Goal: Task Accomplishment & Management: Use online tool/utility

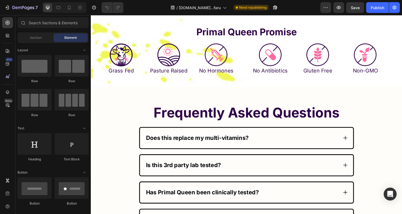
scroll to position [3091, 0]
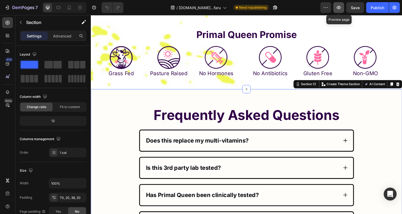
click at [340, 11] on button "button" at bounding box center [338, 7] width 11 height 11
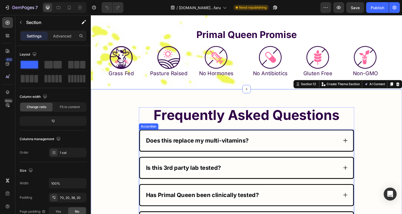
click at [265, 152] on div "Does this replace my multi-vitamins?" at bounding box center [252, 145] width 221 height 21
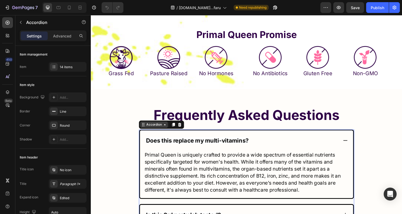
click at [152, 127] on div "Accordion" at bounding box center [156, 128] width 18 height 5
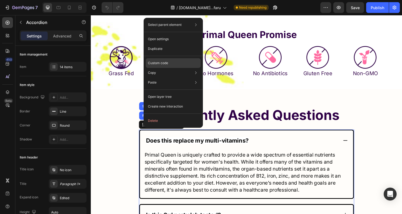
click at [178, 78] on div "Custom code" at bounding box center [173, 83] width 55 height 10
type input "100%"
type input "100"
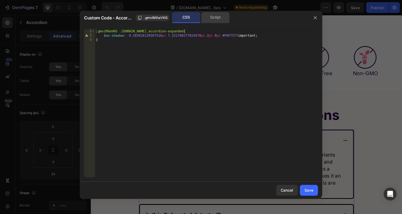
click at [214, 19] on div "Script" at bounding box center [215, 17] width 28 height 11
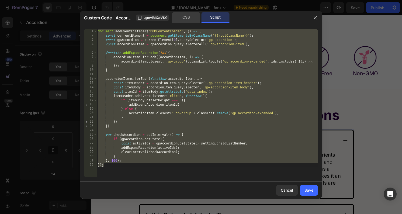
click at [194, 18] on div "CSS" at bounding box center [186, 17] width 28 height 11
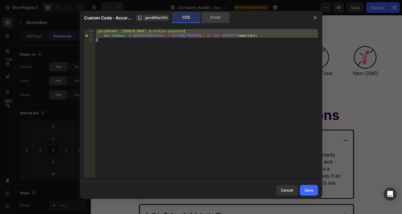
click at [220, 17] on div "Script" at bounding box center [215, 17] width 28 height 11
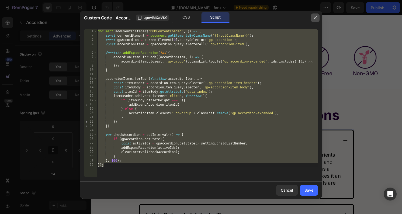
click at [314, 18] on icon "button" at bounding box center [315, 18] width 4 height 4
type input "20"
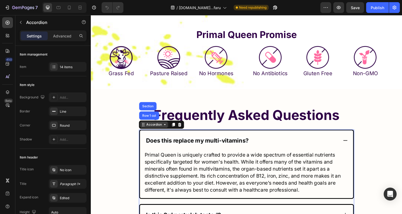
click at [150, 128] on div "Accordion" at bounding box center [156, 128] width 18 height 5
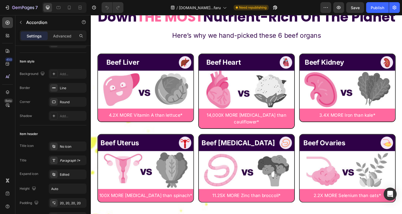
scroll to position [2710, 0]
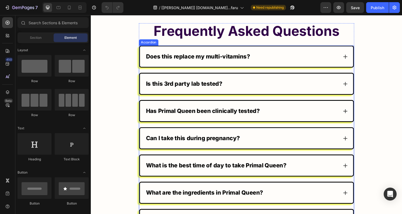
scroll to position [4071, 0]
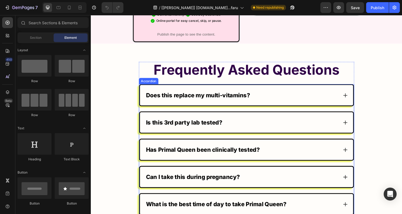
click at [292, 93] on div "Does this replace my multi-vitamins?" at bounding box center [247, 98] width 201 height 10
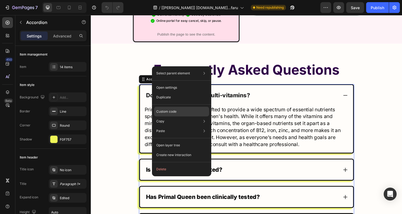
click at [199, 126] on div "Custom code" at bounding box center [181, 131] width 55 height 10
type input "100%"
type input "100"
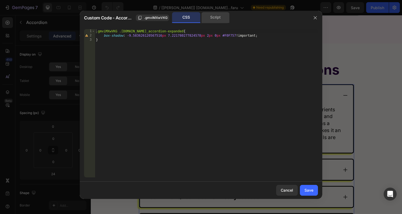
click at [222, 18] on div "Script" at bounding box center [215, 17] width 28 height 11
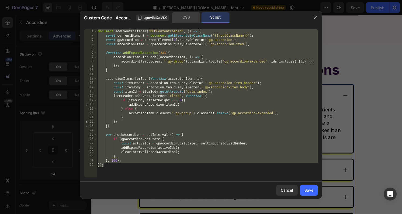
click at [197, 16] on div "CSS" at bounding box center [186, 17] width 28 height 11
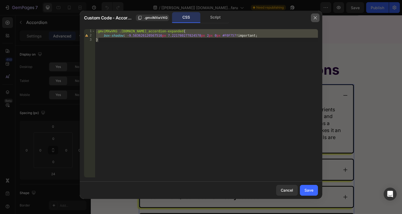
click at [316, 20] on icon "button" at bounding box center [315, 18] width 4 height 4
type input "20"
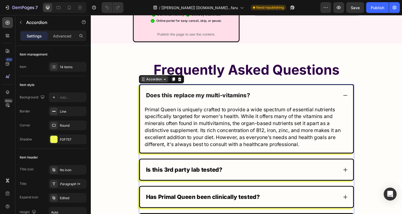
click at [159, 79] on div "Accordion" at bounding box center [156, 81] width 18 height 5
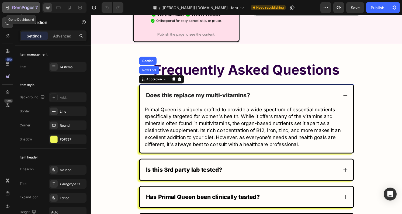
click at [16, 5] on div "7" at bounding box center [25, 7] width 26 height 6
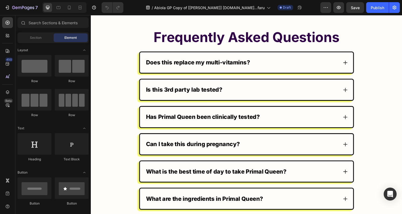
scroll to position [4039, 0]
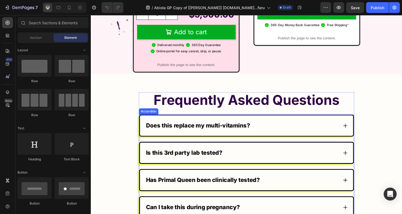
click at [214, 125] on p "Does this replace my multi-vitamins?" at bounding box center [202, 129] width 108 height 9
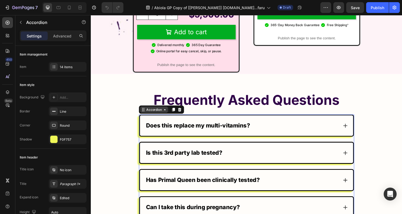
click at [157, 111] on div "Accordion" at bounding box center [156, 113] width 18 height 5
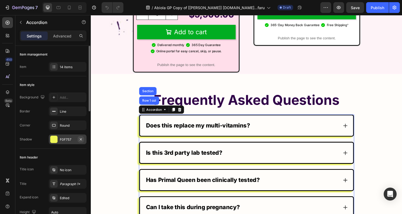
click at [81, 139] on icon "button" at bounding box center [81, 139] width 4 height 4
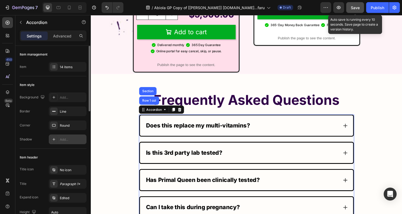
click at [357, 8] on span "Save" at bounding box center [354, 7] width 9 height 5
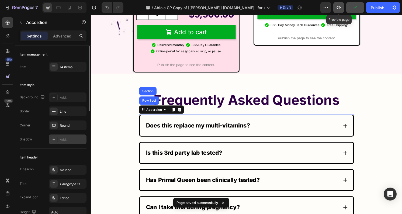
click at [337, 7] on icon "button" at bounding box center [338, 7] width 5 height 5
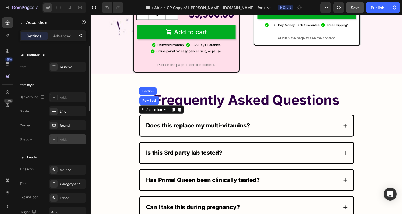
scroll to position [4062, 0]
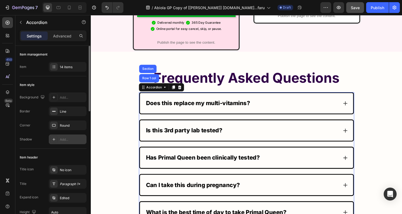
click at [239, 102] on p "Does this replace my multi-vitamins?" at bounding box center [202, 106] width 108 height 9
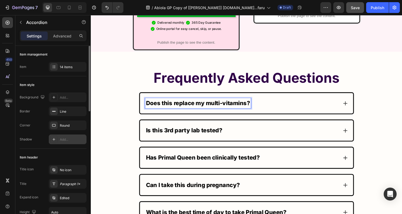
click at [272, 101] on div "Does this replace my multi-vitamins?" at bounding box center [247, 106] width 201 height 10
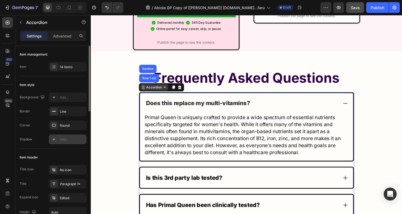
click at [158, 87] on div "Accordion" at bounding box center [156, 89] width 18 height 5
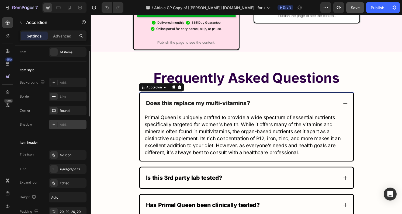
scroll to position [12, 0]
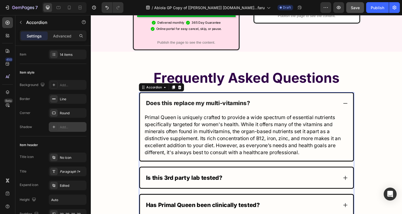
click at [78, 127] on div "Add..." at bounding box center [72, 127] width 25 height 5
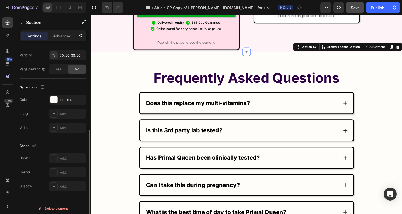
scroll to position [145, 0]
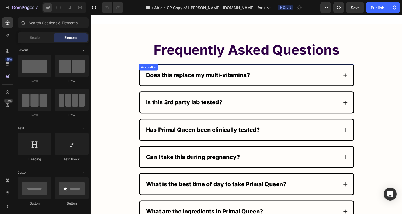
scroll to position [4033, 0]
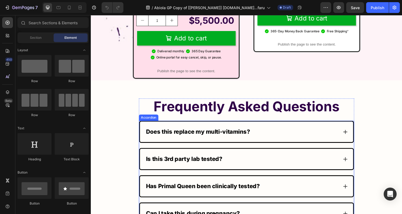
click at [346, 131] on div "Does this replace my multi-vitamins?" at bounding box center [247, 136] width 201 height 10
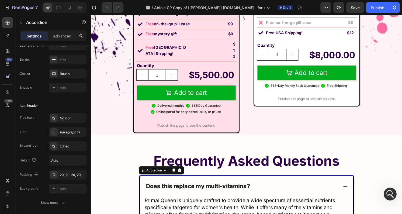
scroll to position [52, 0]
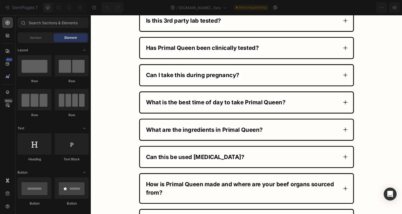
scroll to position [3177, 0]
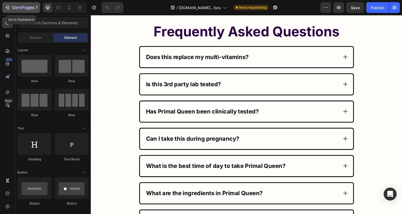
click at [19, 12] on button "7" at bounding box center [21, 7] width 38 height 11
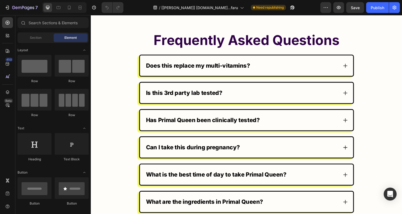
scroll to position [4106, 0]
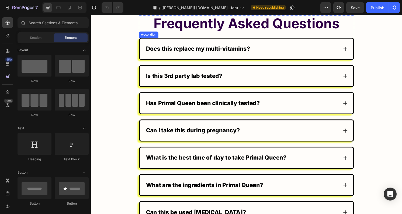
click at [155, 39] on div "Does this replace my multi-vitamins?" at bounding box center [252, 49] width 223 height 23
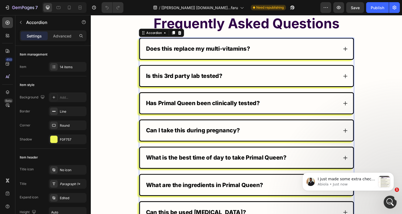
scroll to position [0, 0]
